Goal: Information Seeking & Learning: Learn about a topic

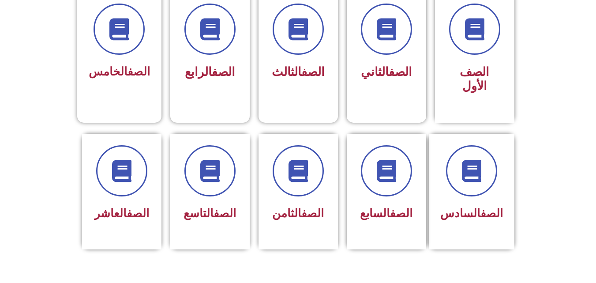
scroll to position [244, 0]
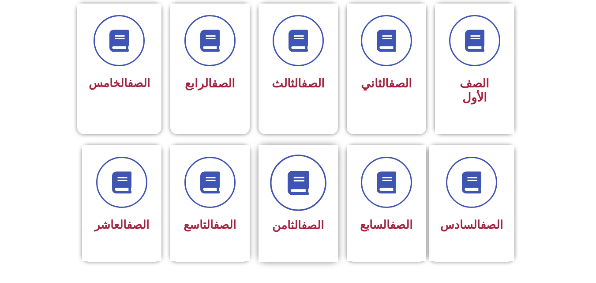
click at [311, 187] on span at bounding box center [298, 182] width 56 height 56
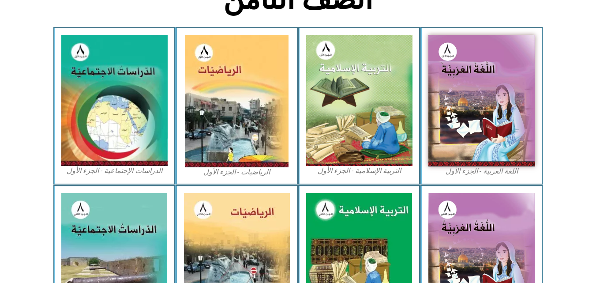
scroll to position [494, 0]
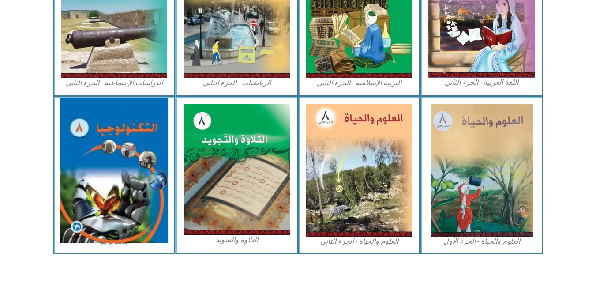
click at [78, 147] on img at bounding box center [114, 169] width 108 height 145
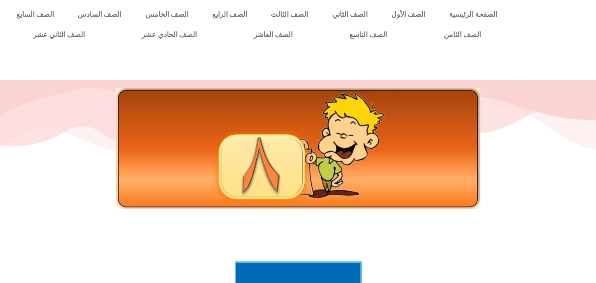
scroll to position [247, 0]
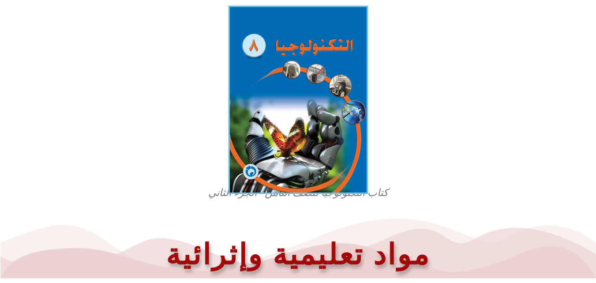
click at [316, 119] on img at bounding box center [298, 100] width 140 height 188
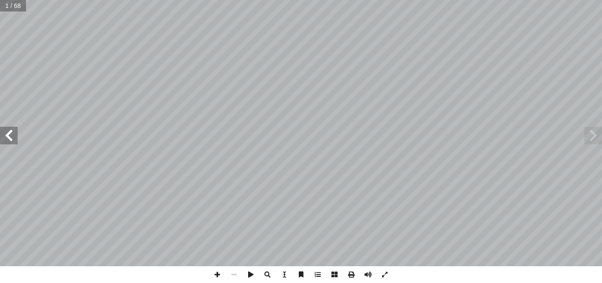
click at [11, 132] on span at bounding box center [9, 136] width 18 height 18
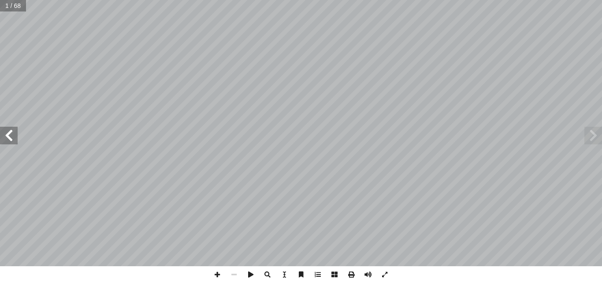
click at [11, 132] on span at bounding box center [9, 136] width 18 height 18
click at [11, 141] on span at bounding box center [9, 136] width 18 height 18
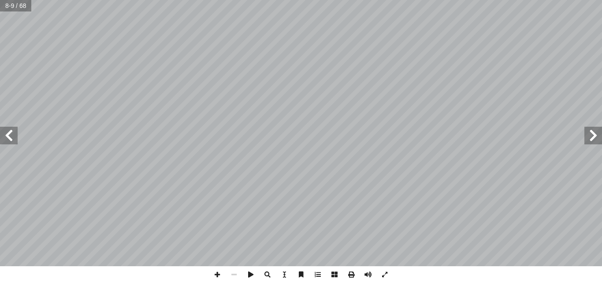
click at [11, 141] on span at bounding box center [9, 136] width 18 height 18
click at [214, 276] on span at bounding box center [217, 274] width 17 height 17
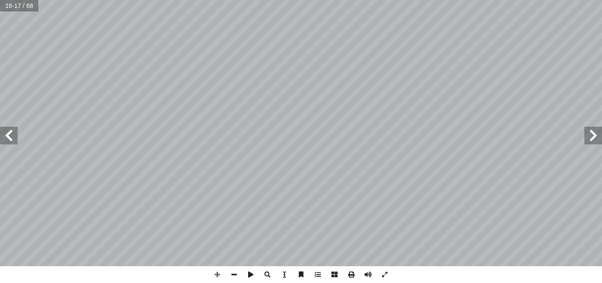
click at [4, 144] on span at bounding box center [9, 136] width 18 height 18
click at [11, 138] on span at bounding box center [9, 136] width 18 height 18
